Goal: Transaction & Acquisition: Purchase product/service

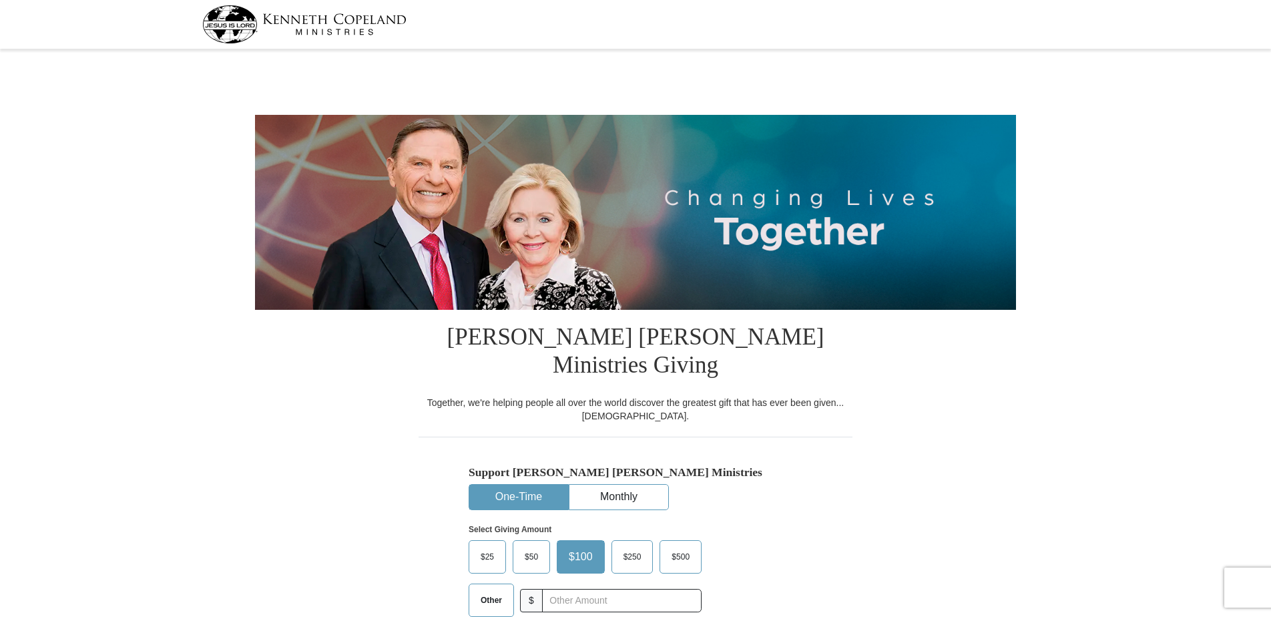
select select "NE"
click at [489, 547] on span "$25" at bounding box center [487, 557] width 27 height 20
click at [0, 0] on input "$25" at bounding box center [0, 0] width 0 height 0
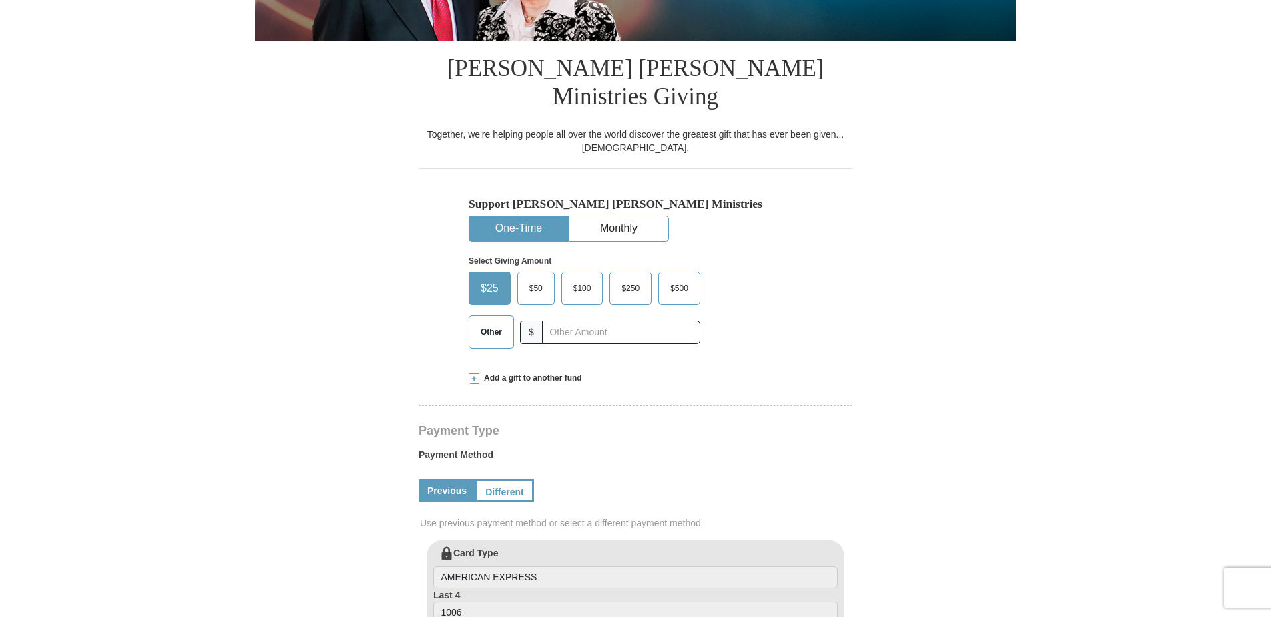
scroll to position [334, 0]
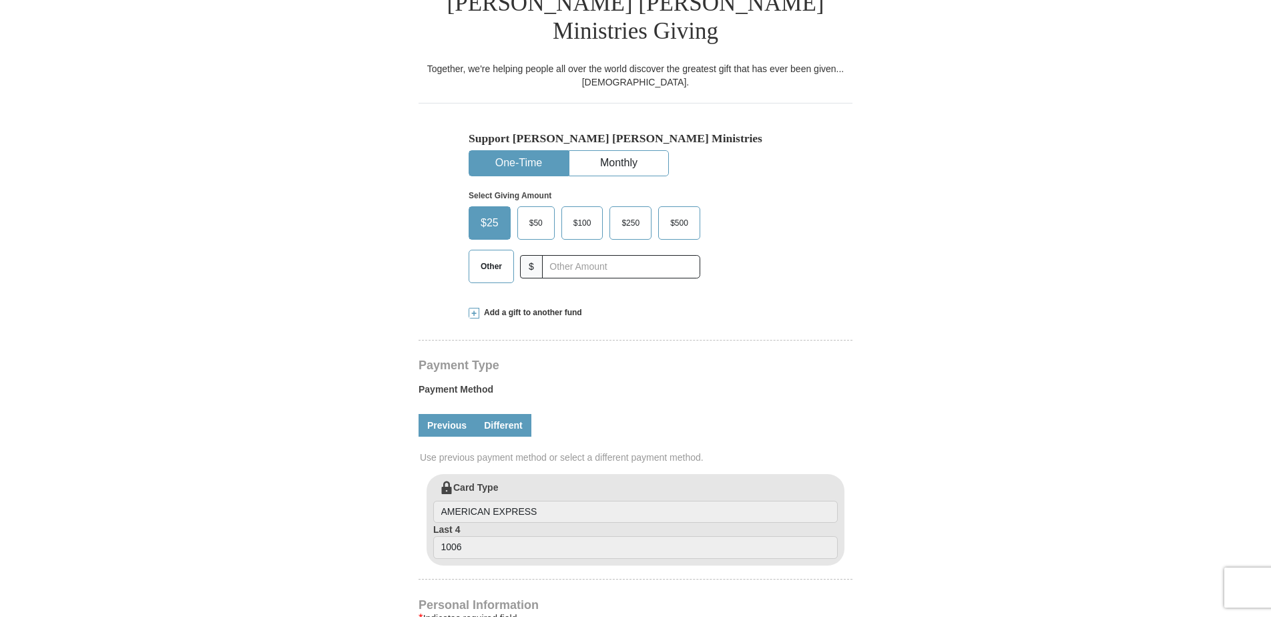
click at [501, 414] on link "Different" at bounding box center [503, 425] width 56 height 23
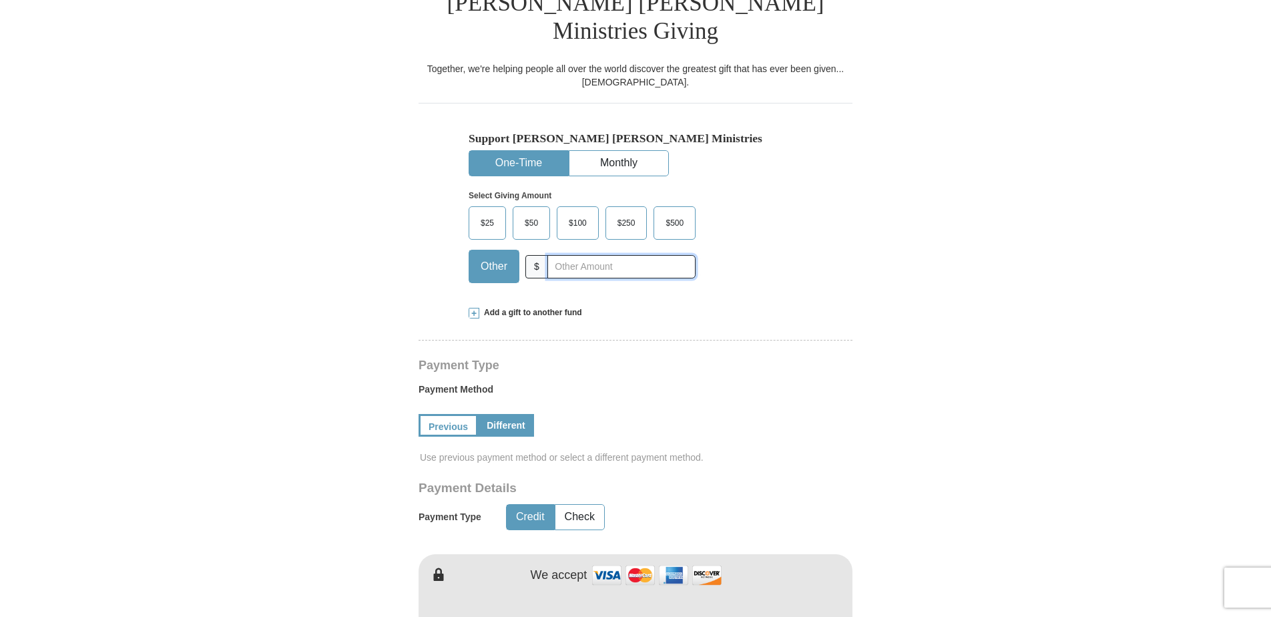
click at [574, 255] on input "text" at bounding box center [621, 266] width 148 height 23
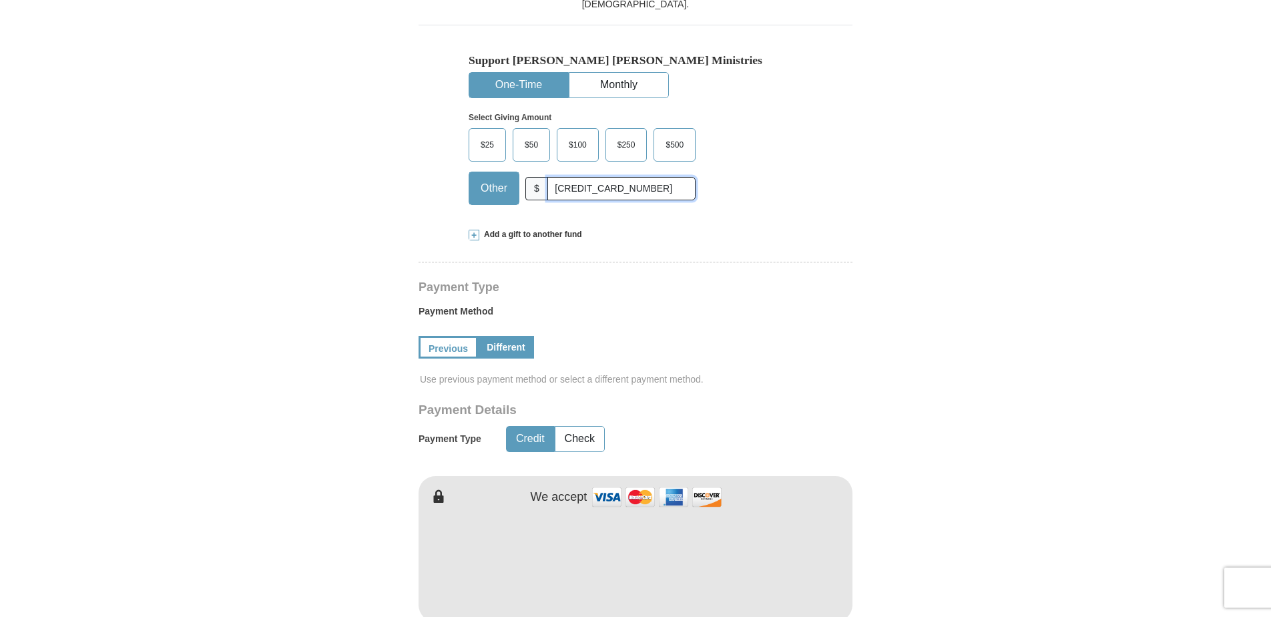
scroll to position [534, 0]
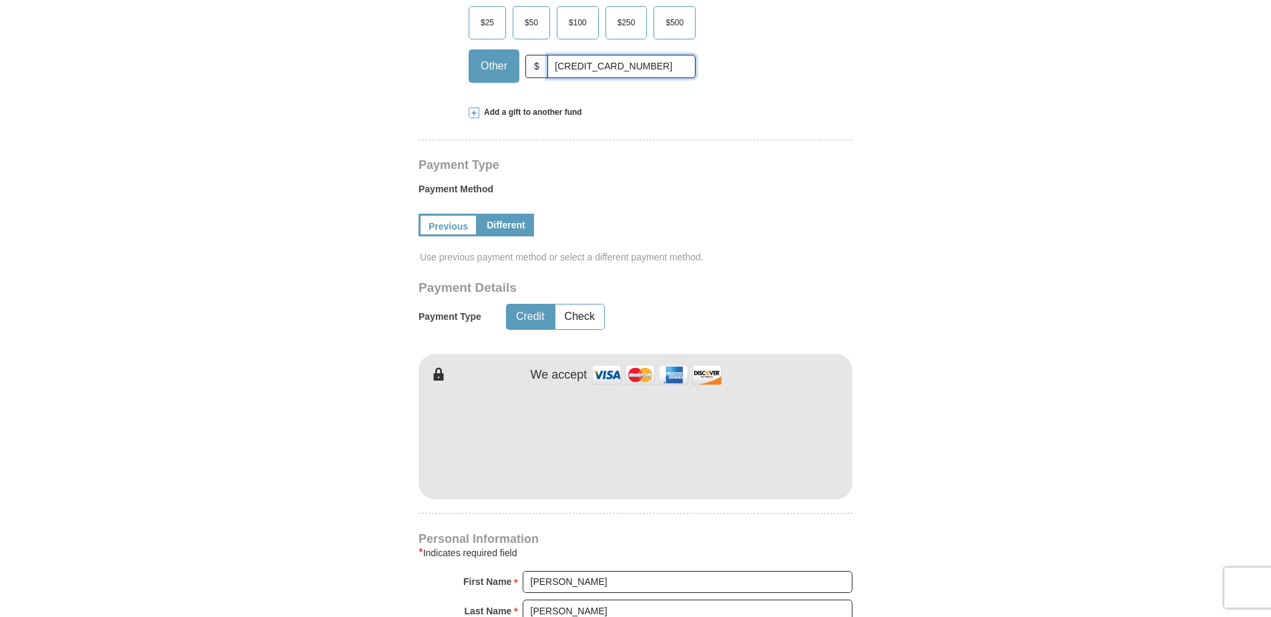
type input "[CREDIT_CARD_NUMBER]"
drag, startPoint x: 652, startPoint y: 42, endPoint x: 521, endPoint y: 45, distance: 131.5
click at [521, 49] on div "Other $ [CREDIT_CARD_NUMBER]" at bounding box center [582, 65] width 227 height 33
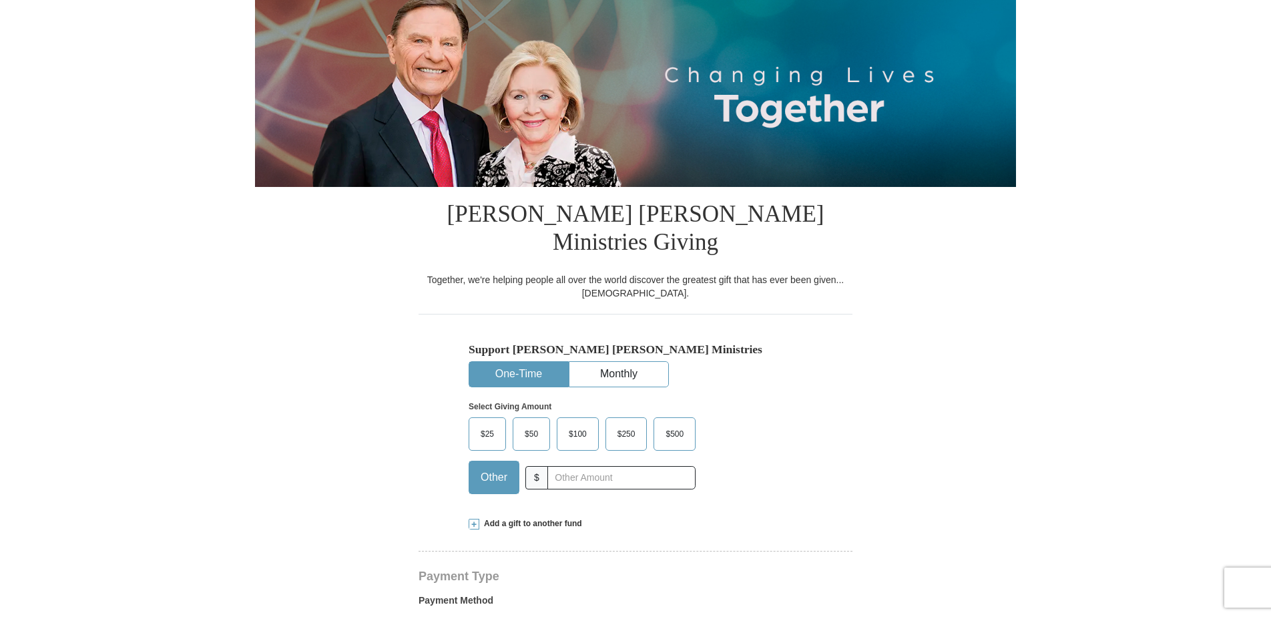
scroll to position [0, 0]
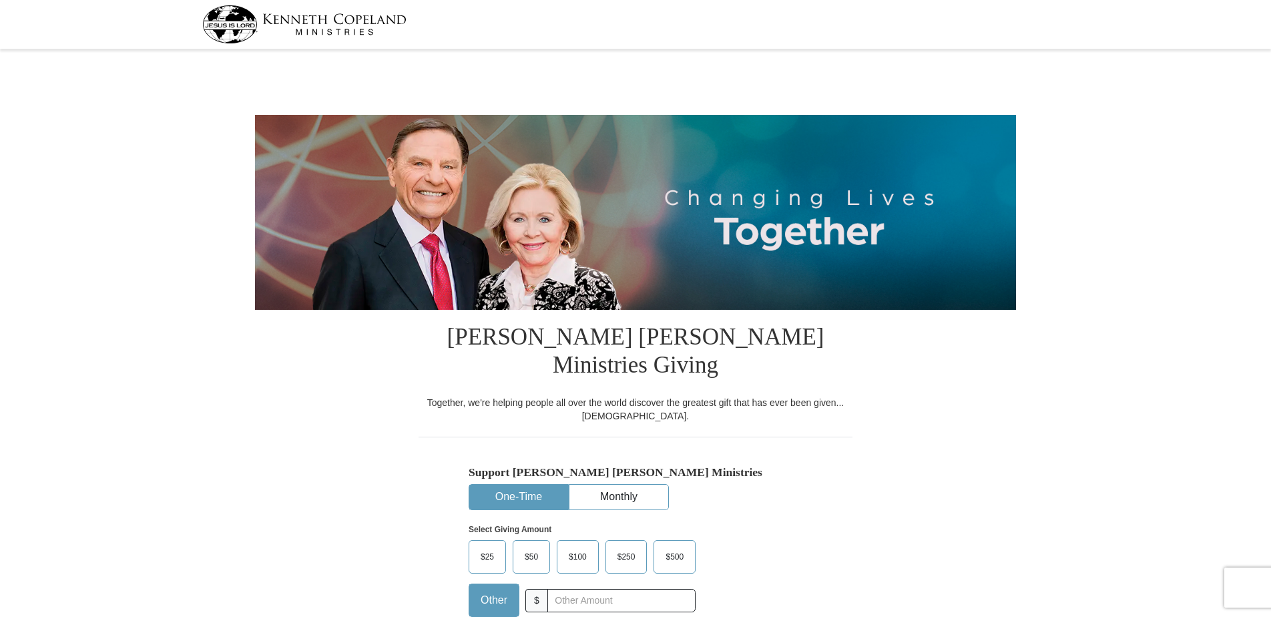
click at [482, 541] on label "$25" at bounding box center [487, 557] width 36 height 32
click at [0, 0] on input "$25" at bounding box center [0, 0] width 0 height 0
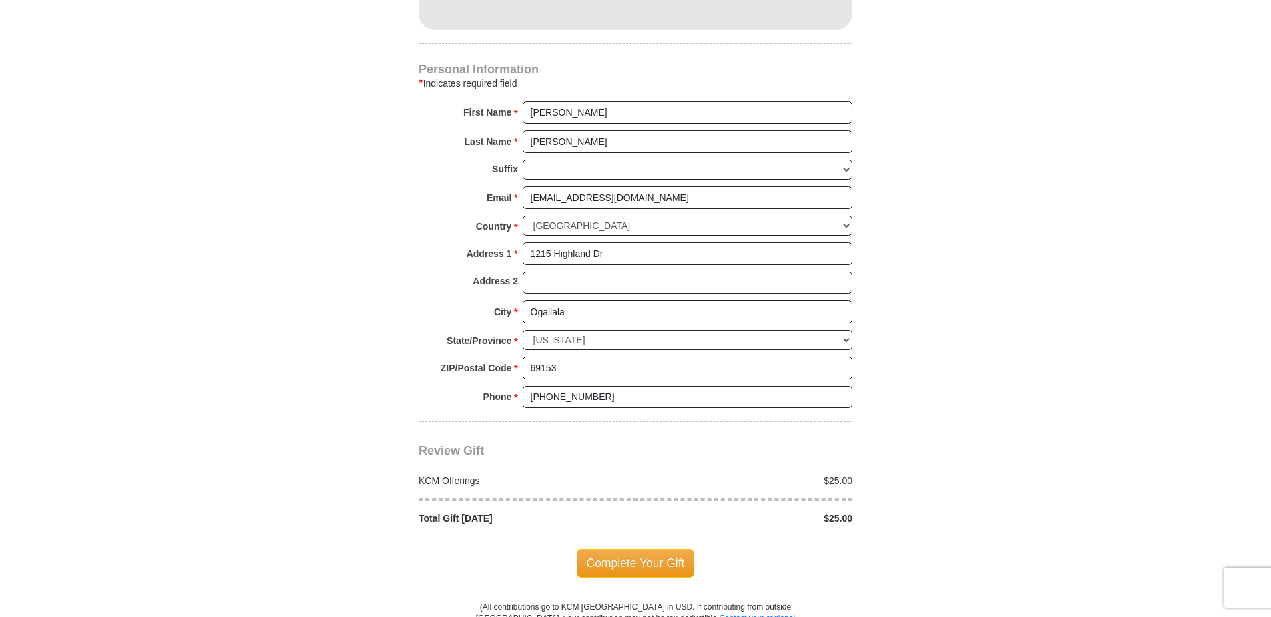
scroll to position [1068, 0]
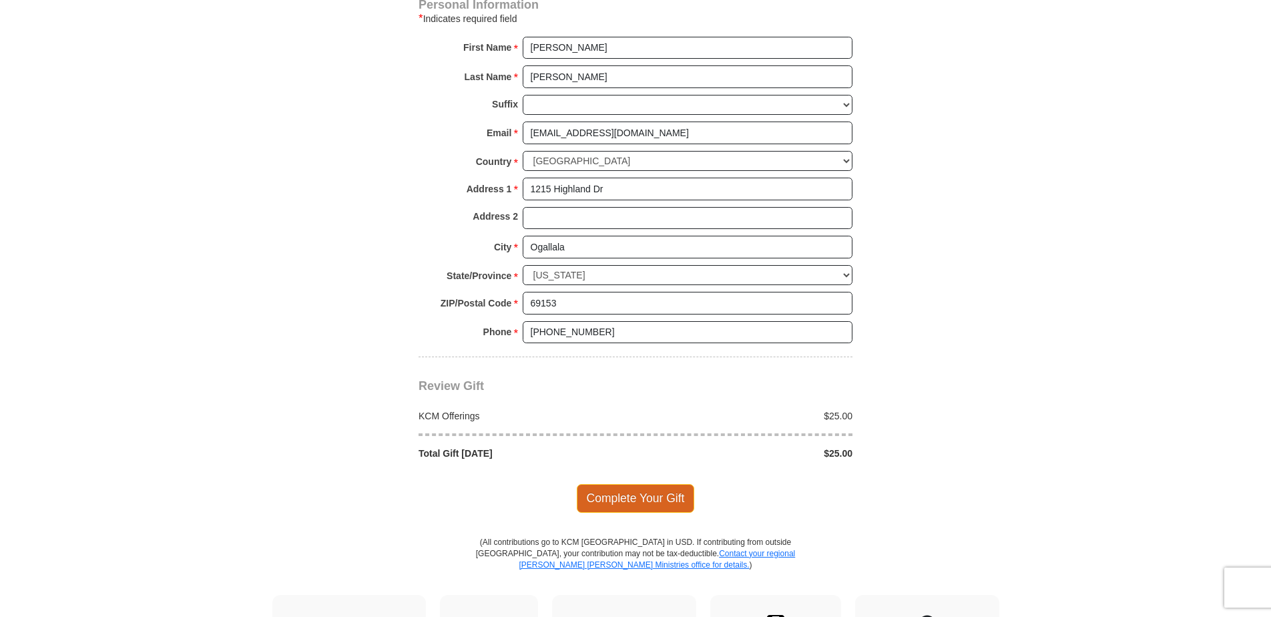
click at [603, 484] on span "Complete Your Gift" at bounding box center [636, 498] width 118 height 28
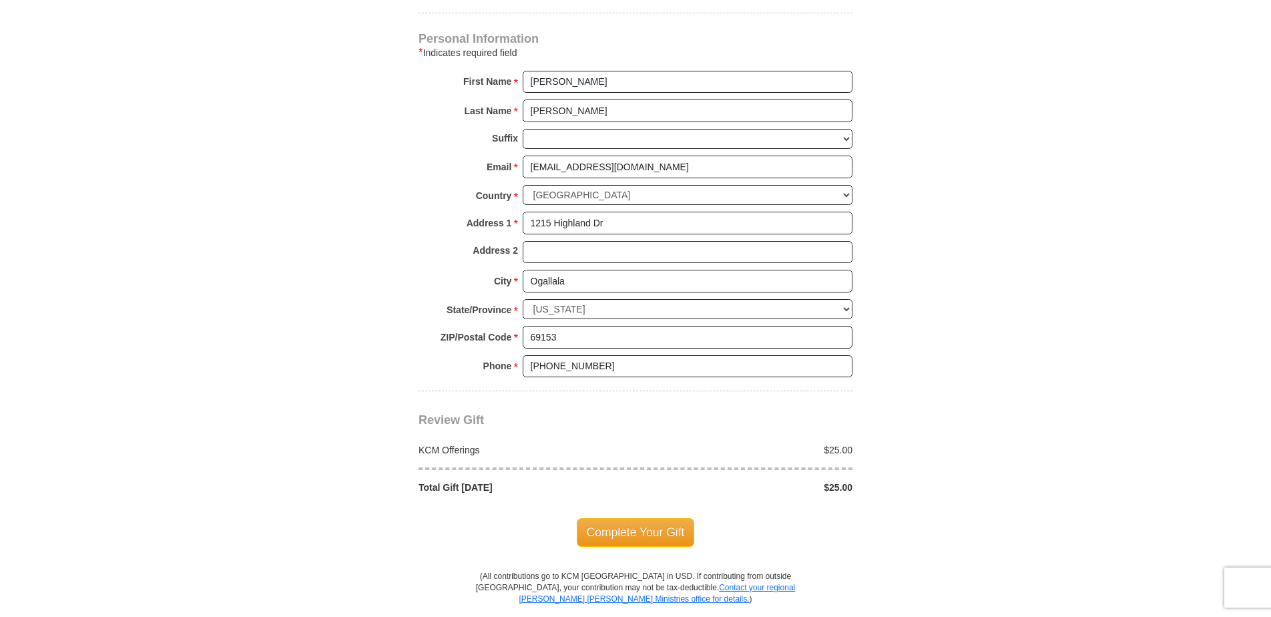
scroll to position [1240, 0]
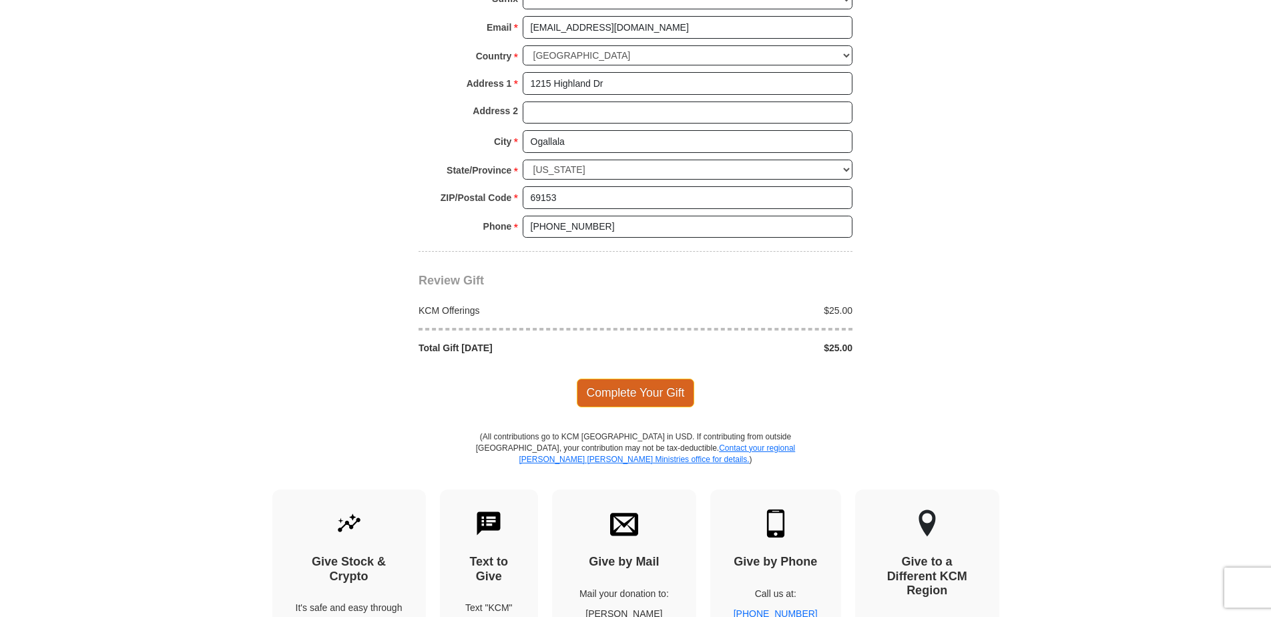
click at [614, 378] on span "Complete Your Gift" at bounding box center [636, 392] width 118 height 28
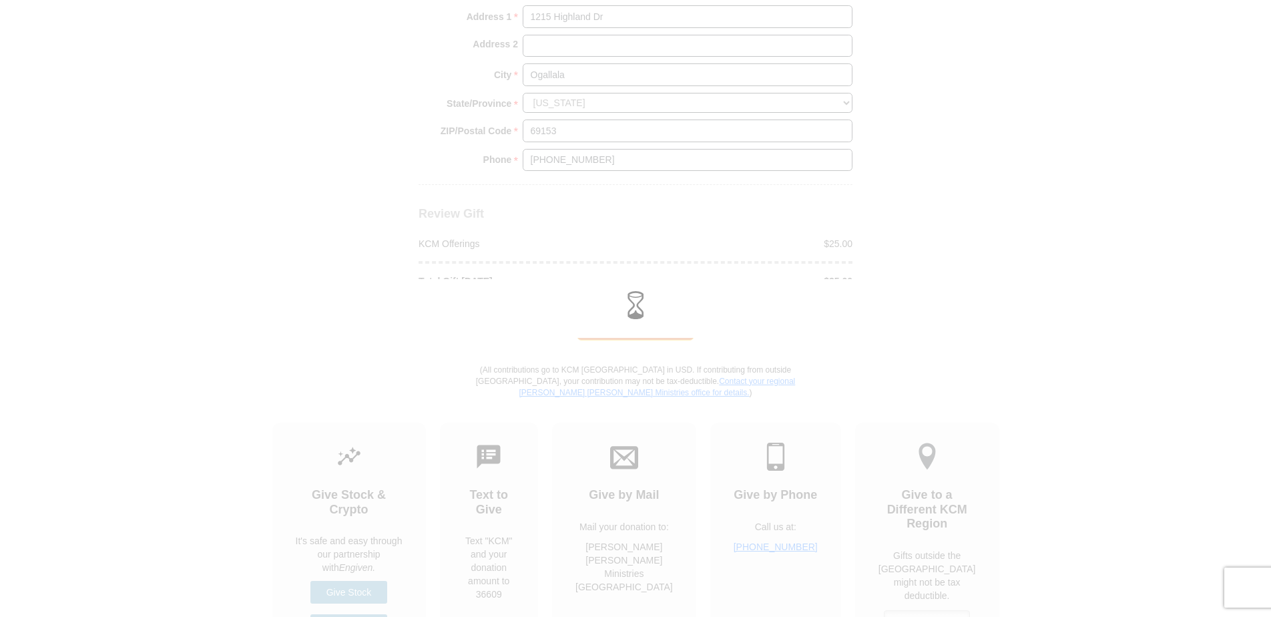
scroll to position [1173, 0]
